Goal: Information Seeking & Learning: Learn about a topic

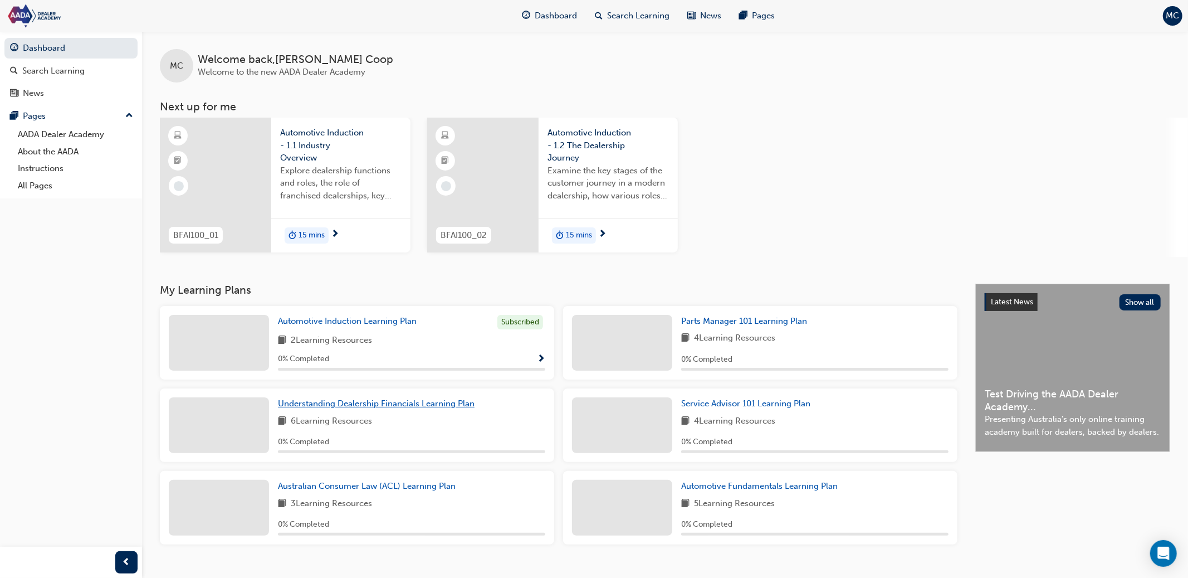
click at [356, 404] on span "Understanding Dealership Financials Learning Plan" at bounding box center [376, 403] width 197 height 10
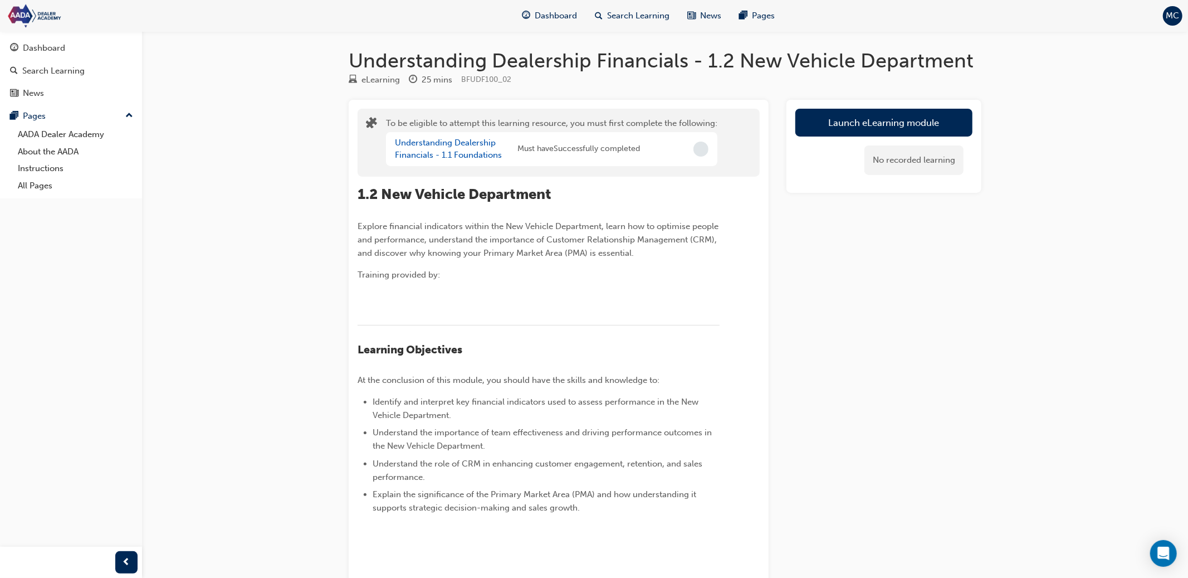
scroll to position [1, 0]
